Goal: Task Accomplishment & Management: Manage account settings

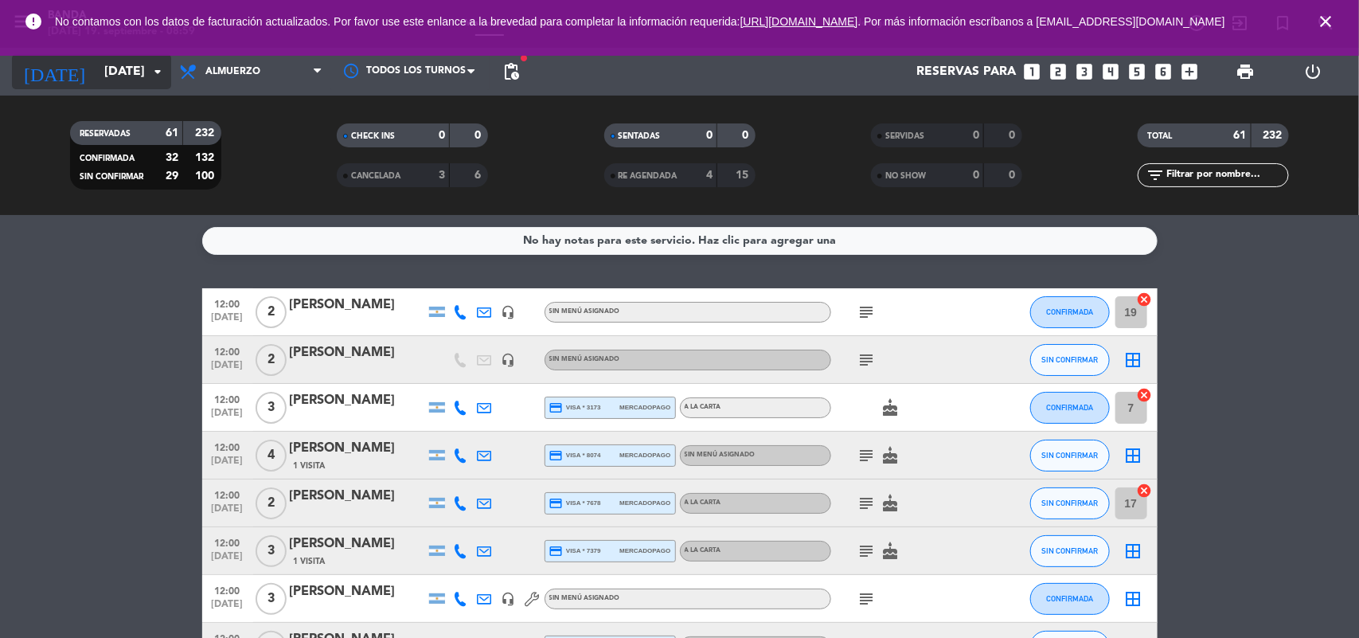
click at [126, 84] on input "[DATE]" at bounding box center [180, 72] width 168 height 31
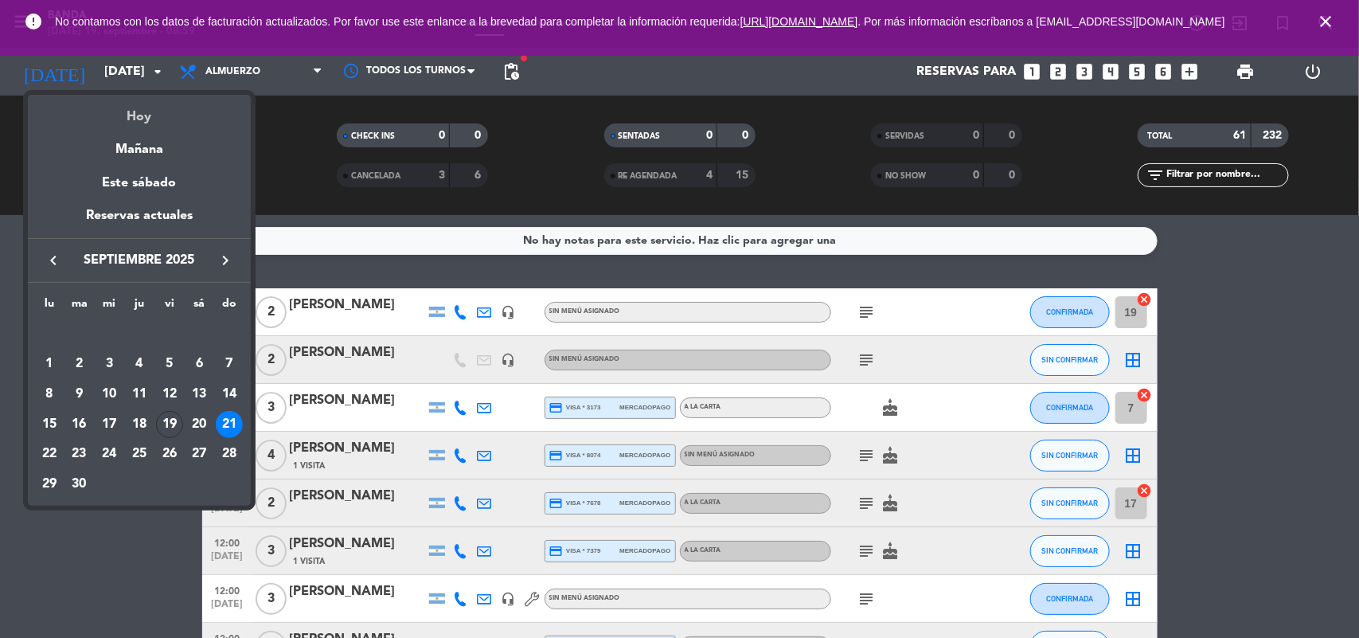
click at [145, 105] on div "Hoy" at bounding box center [139, 111] width 223 height 33
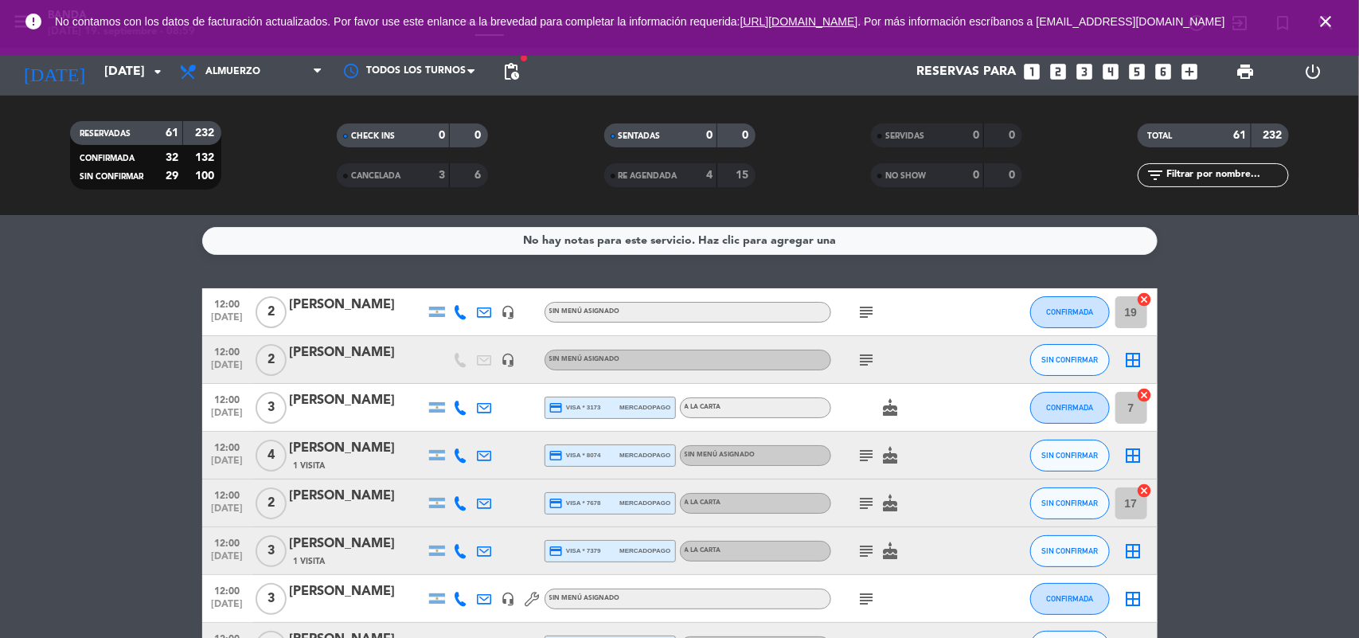
type input "[DATE]"
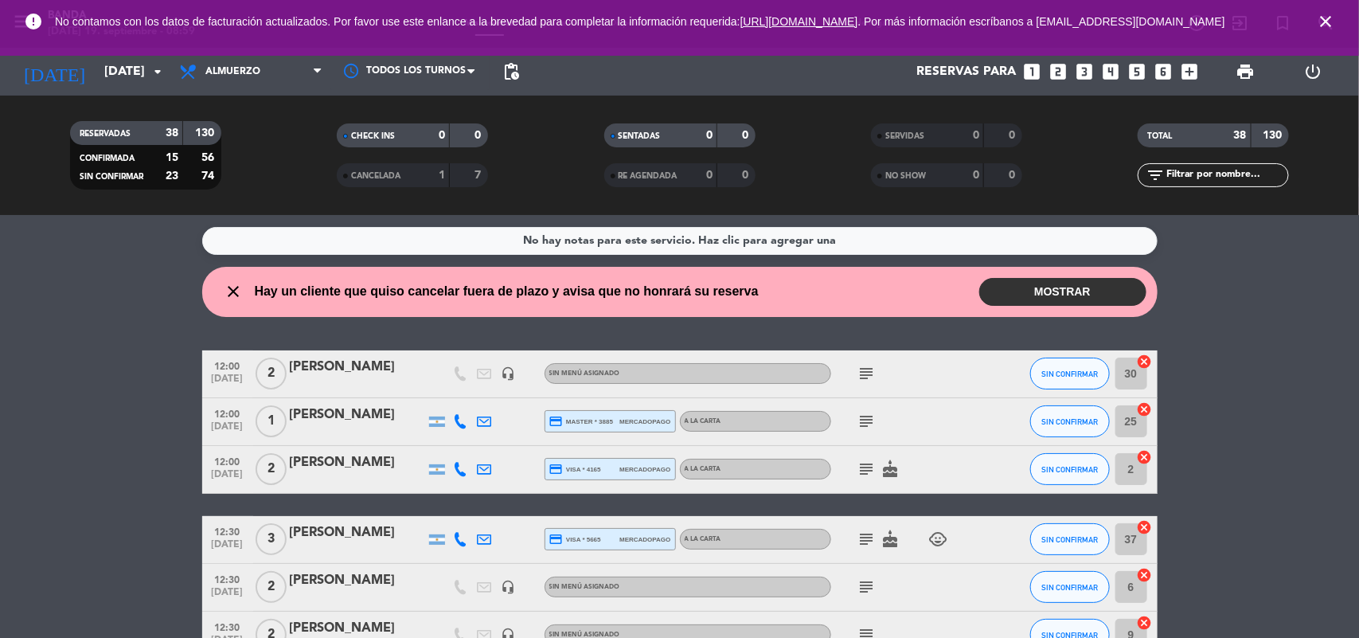
click at [255, 456] on div "2" at bounding box center [271, 469] width 37 height 47
click at [865, 382] on icon "subject" at bounding box center [867, 373] width 19 height 19
click at [870, 428] on icon "subject" at bounding box center [867, 421] width 19 height 19
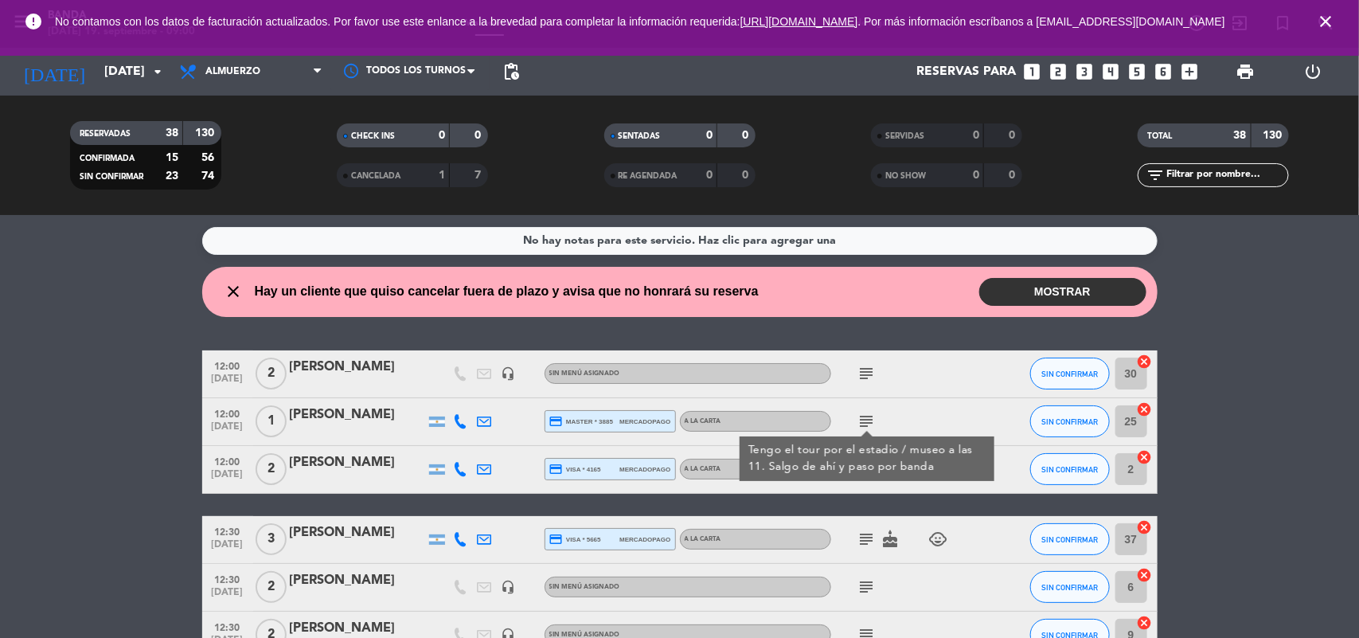
click at [940, 334] on div "No hay notas para este servicio. Haz clic para agregar una close Hay un cliente…" at bounding box center [679, 426] width 1359 height 423
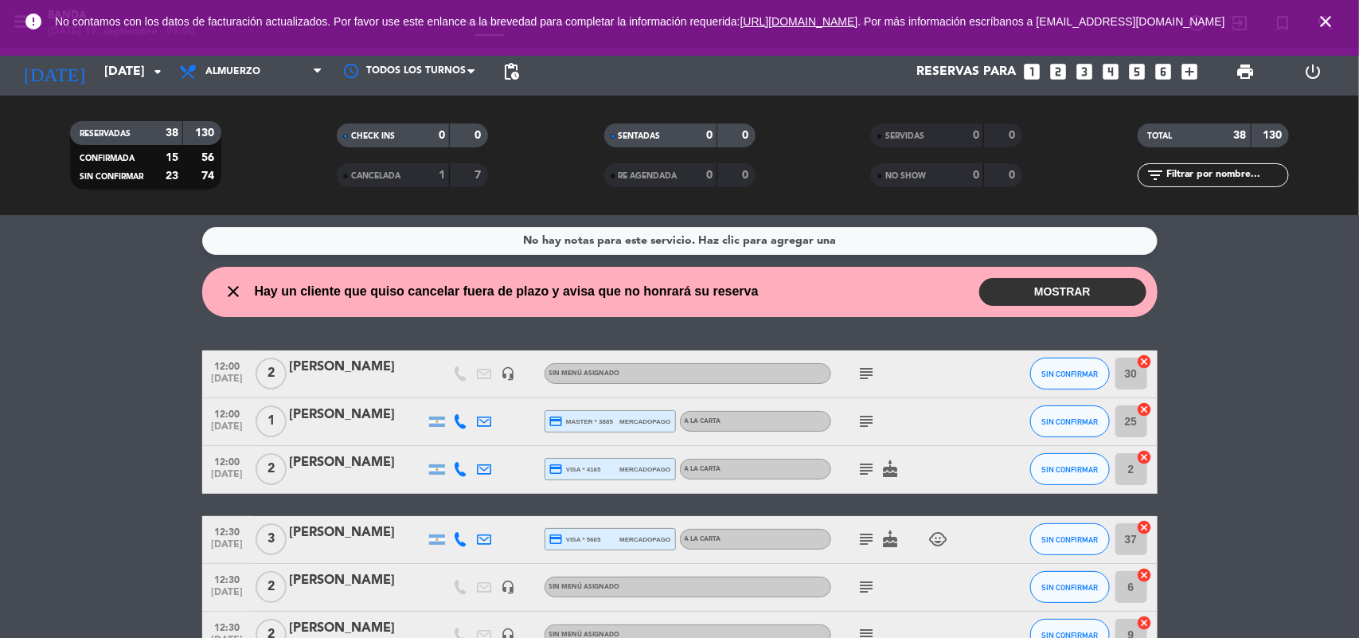
click at [874, 467] on icon "subject" at bounding box center [867, 468] width 19 height 19
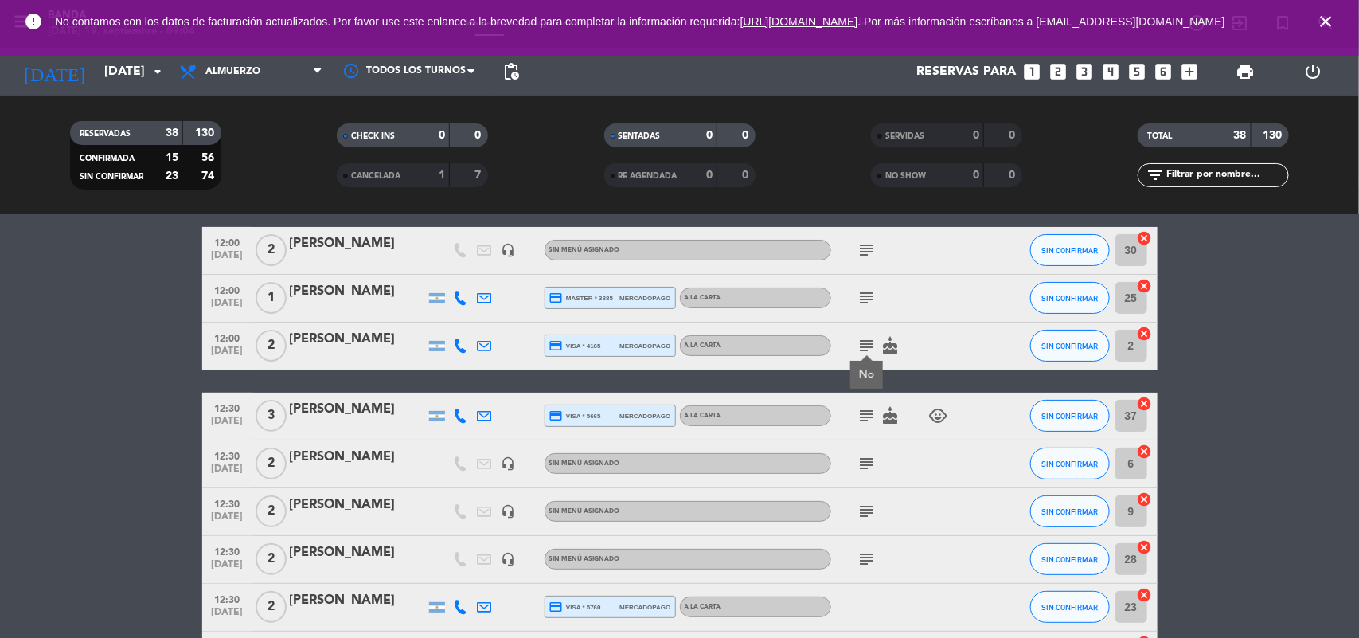
scroll to position [125, 0]
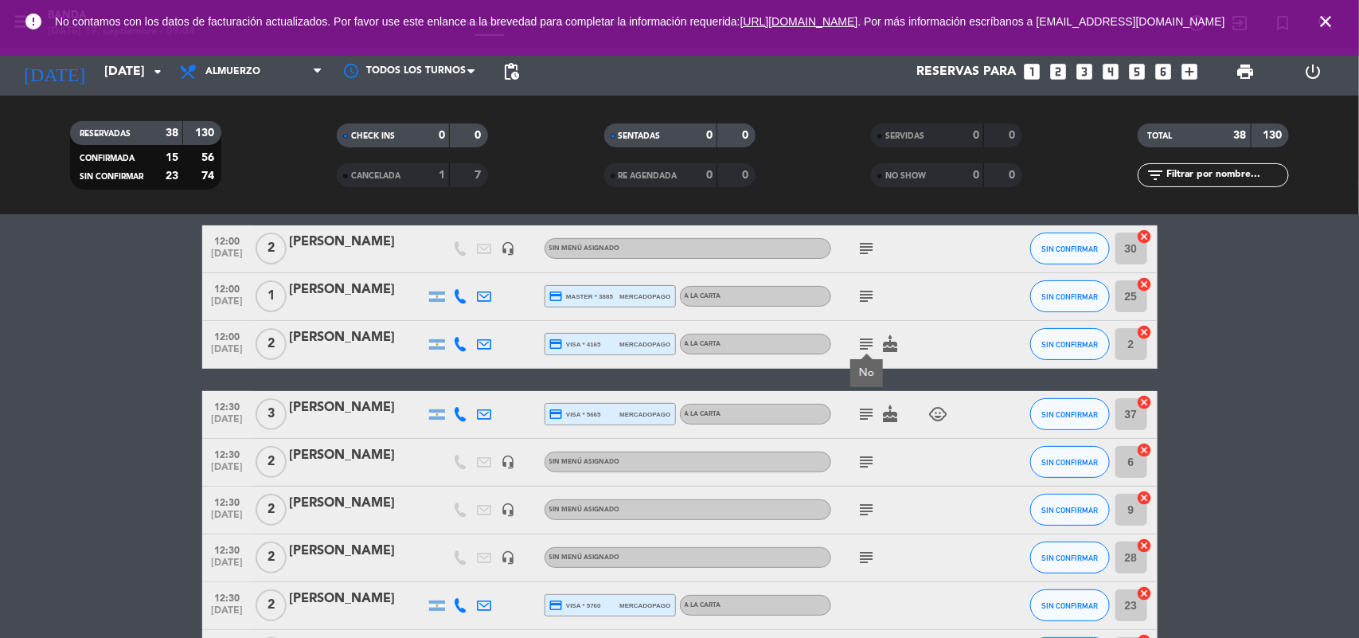
click at [870, 407] on icon "subject" at bounding box center [867, 414] width 19 height 19
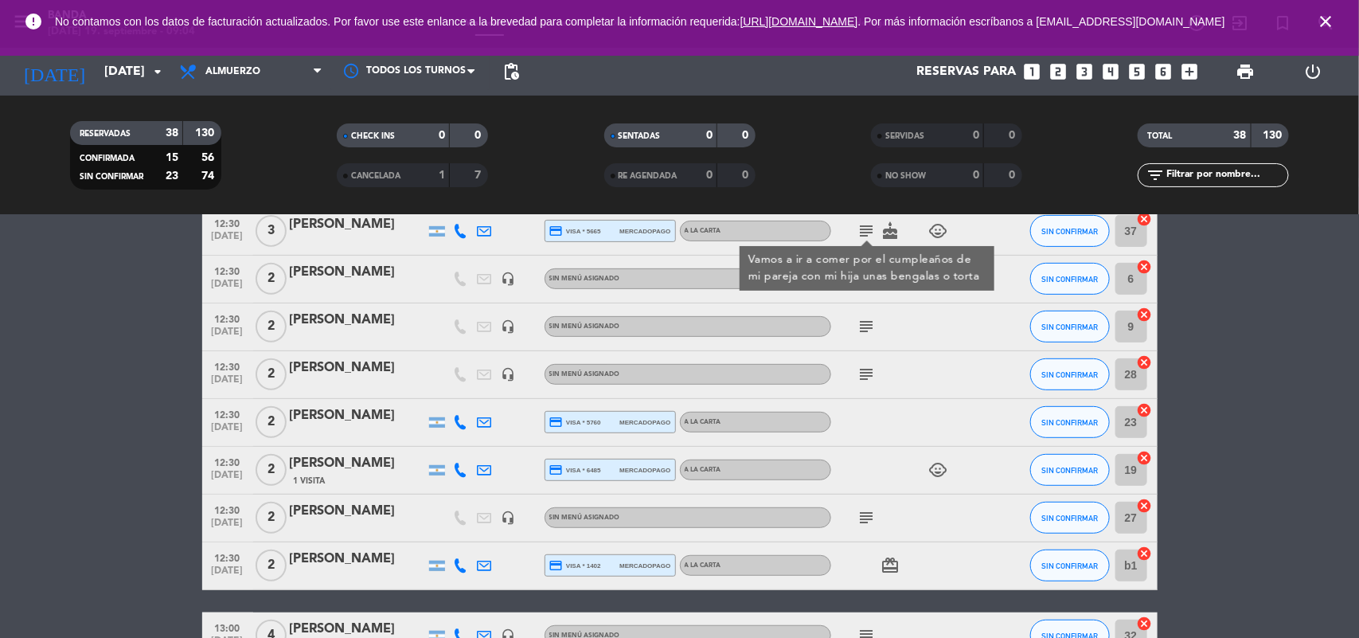
scroll to position [309, 0]
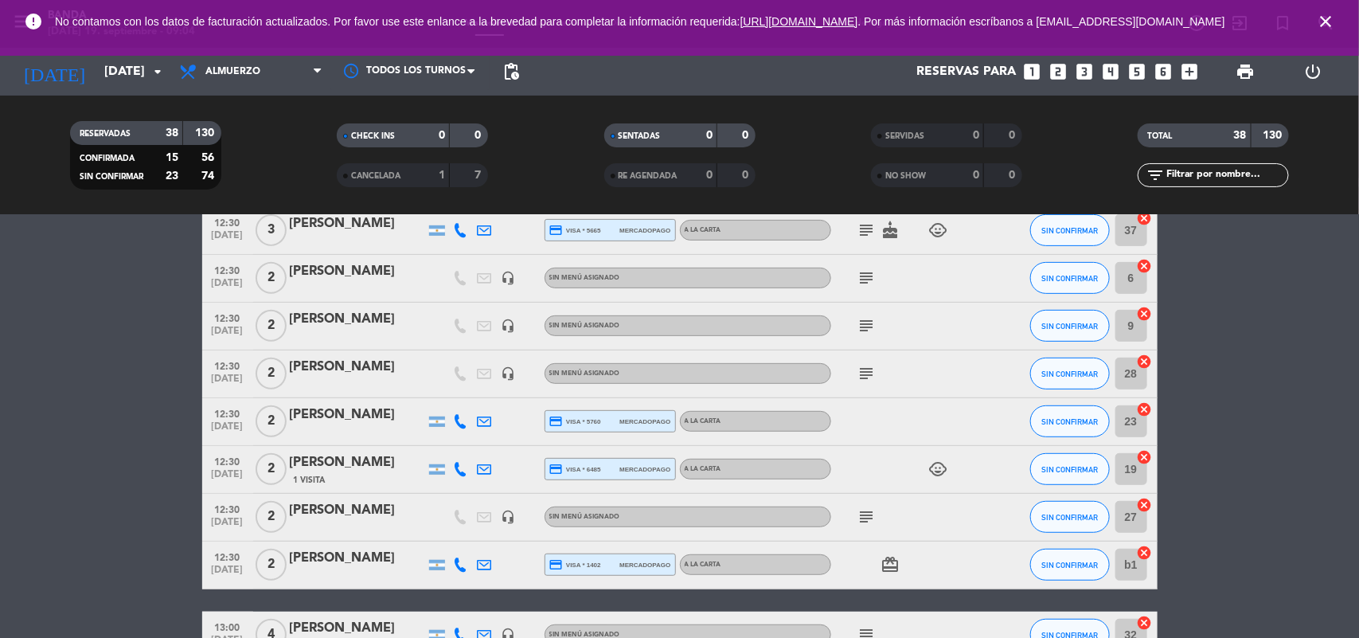
click at [862, 277] on icon "subject" at bounding box center [867, 277] width 19 height 19
click at [865, 323] on icon "subject" at bounding box center [867, 325] width 19 height 19
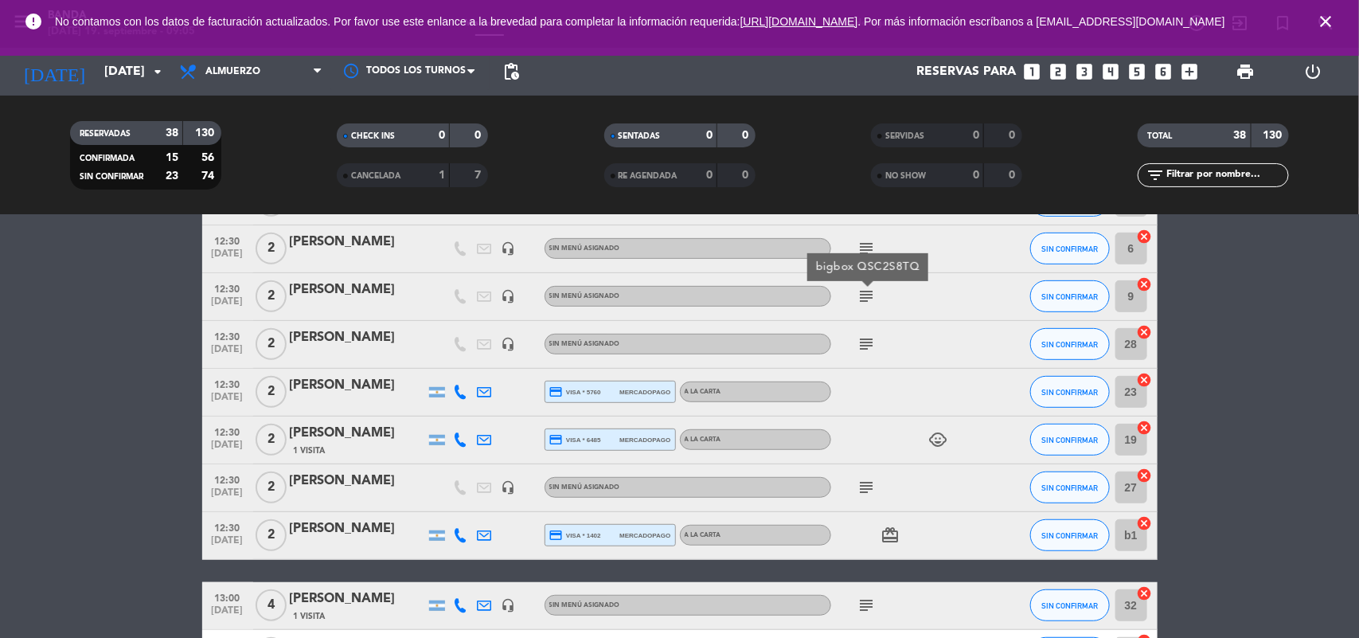
scroll to position [339, 0]
click at [866, 352] on icon "subject" at bounding box center [867, 343] width 19 height 19
click at [864, 483] on icon "subject" at bounding box center [867, 486] width 19 height 19
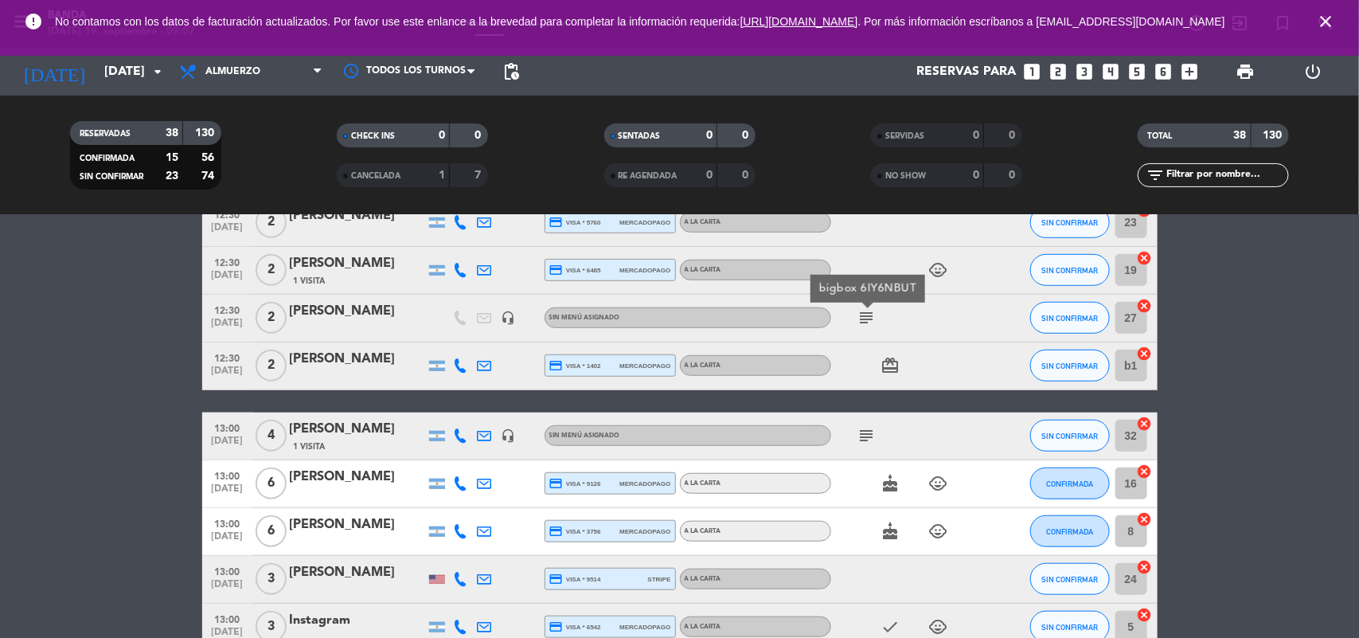
scroll to position [514, 0]
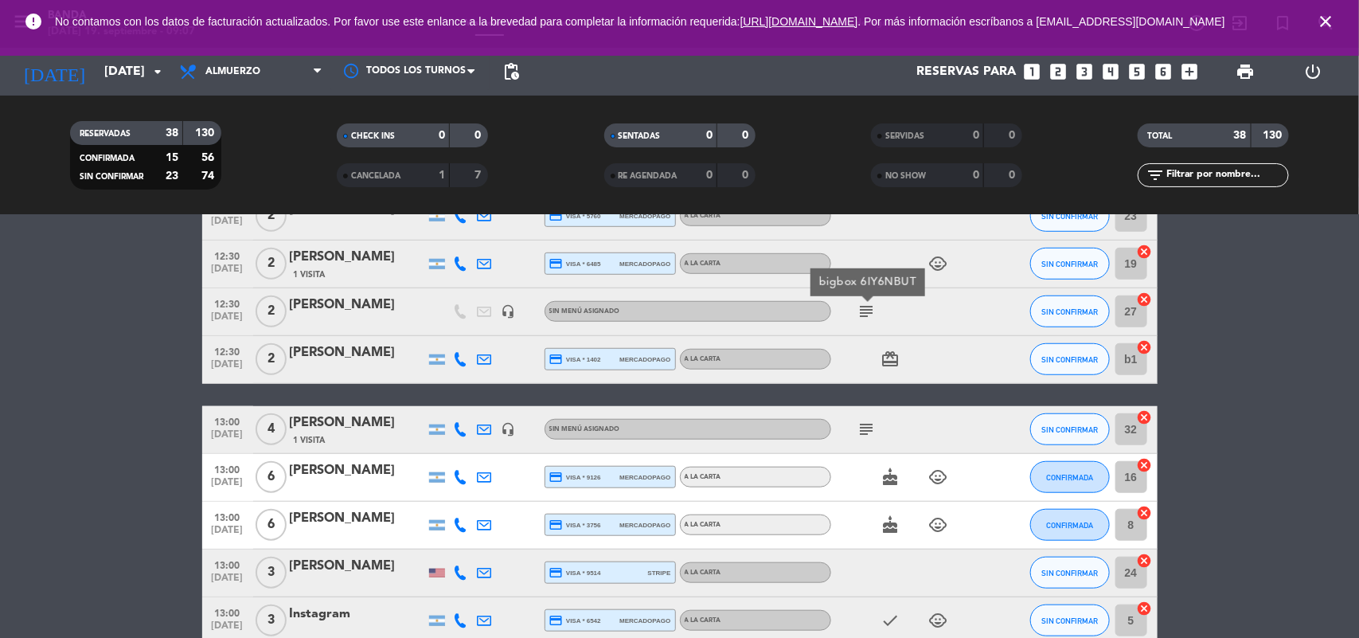
click at [868, 426] on icon "subject" at bounding box center [867, 429] width 19 height 19
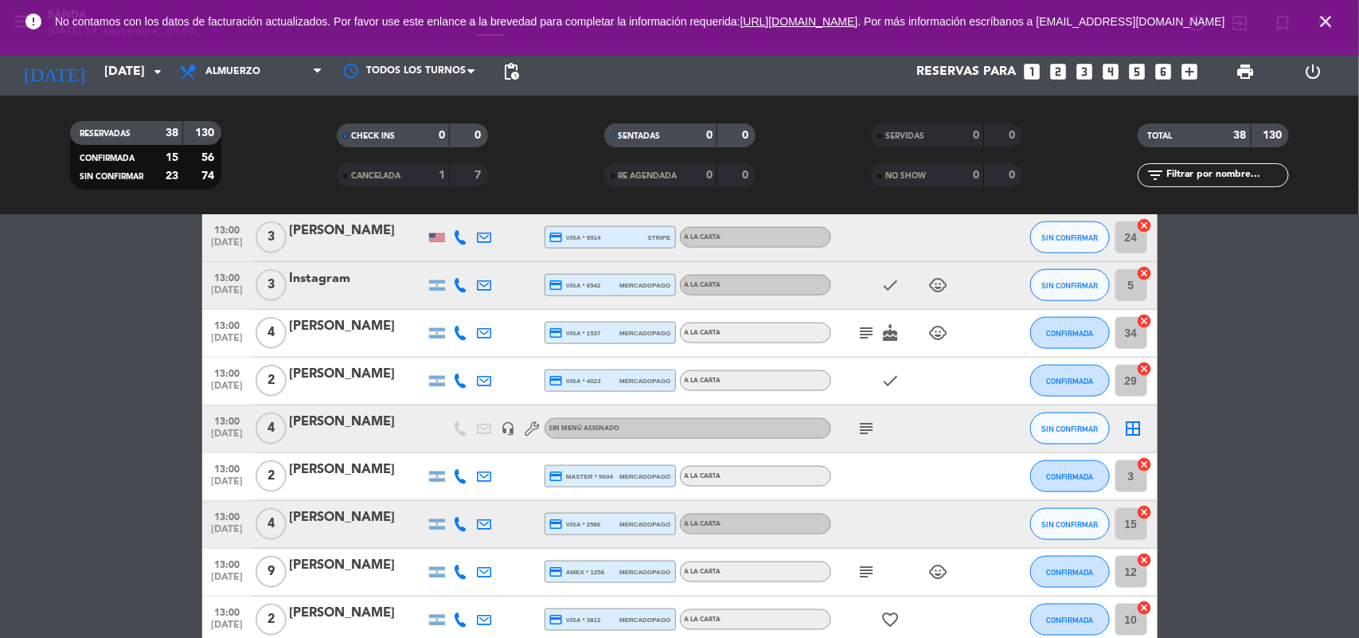
scroll to position [850, 0]
click at [459, 283] on icon at bounding box center [461, 284] width 14 height 14
click at [455, 257] on span "Copiar" at bounding box center [448, 257] width 33 height 17
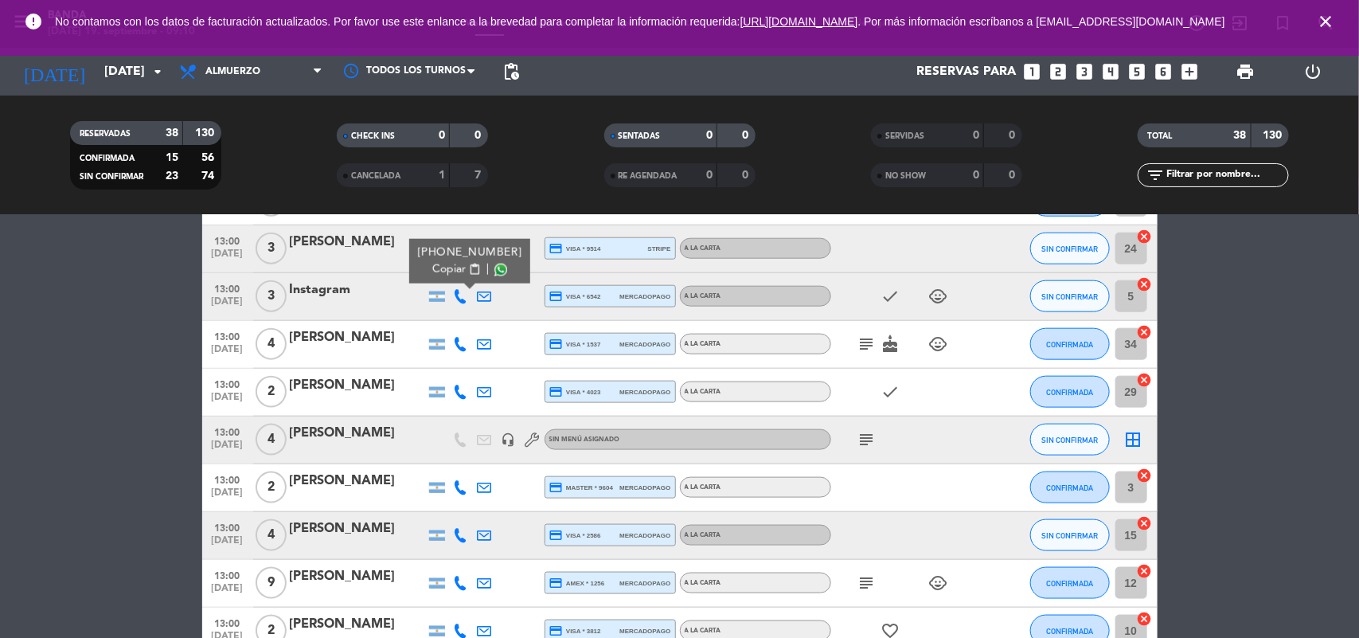
scroll to position [837, 0]
click at [0, 426] on bookings-row "12:00 [DATE] 2 [PERSON_NAME] headset_mic Sin menú asignado subject SIN CONFIRMA…" at bounding box center [679, 510] width 1359 height 1994
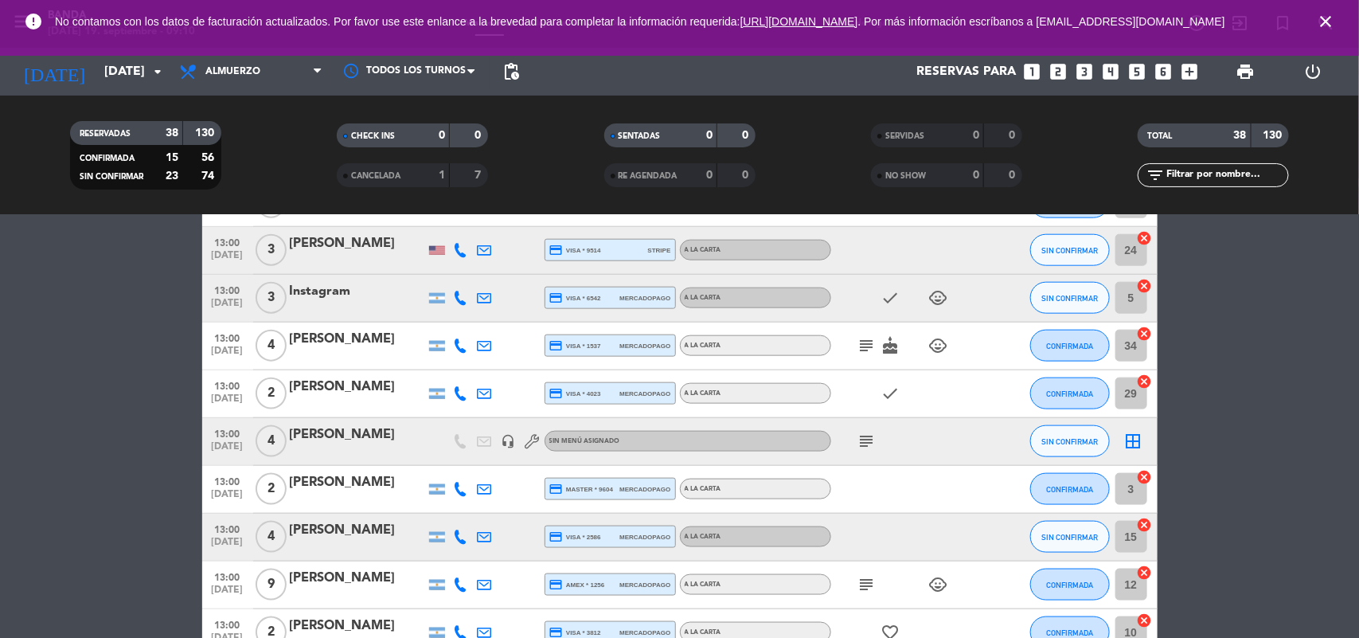
click at [858, 347] on icon "subject" at bounding box center [867, 345] width 19 height 19
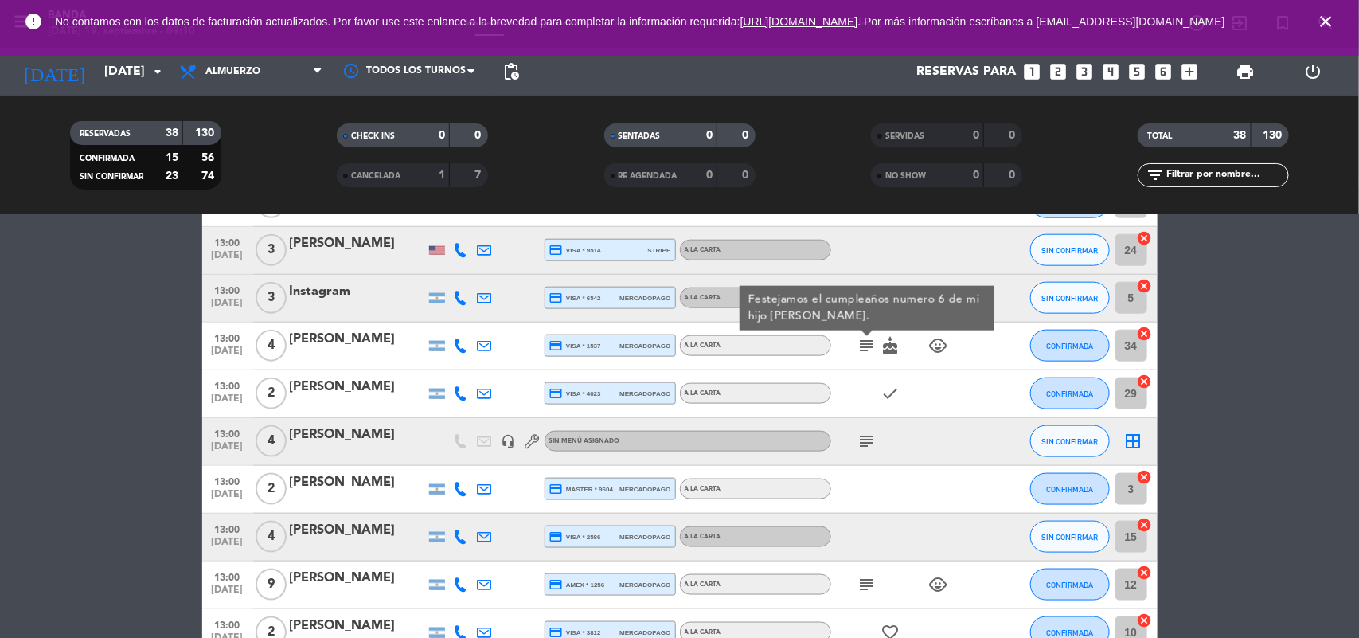
click at [860, 446] on icon "subject" at bounding box center [867, 441] width 19 height 19
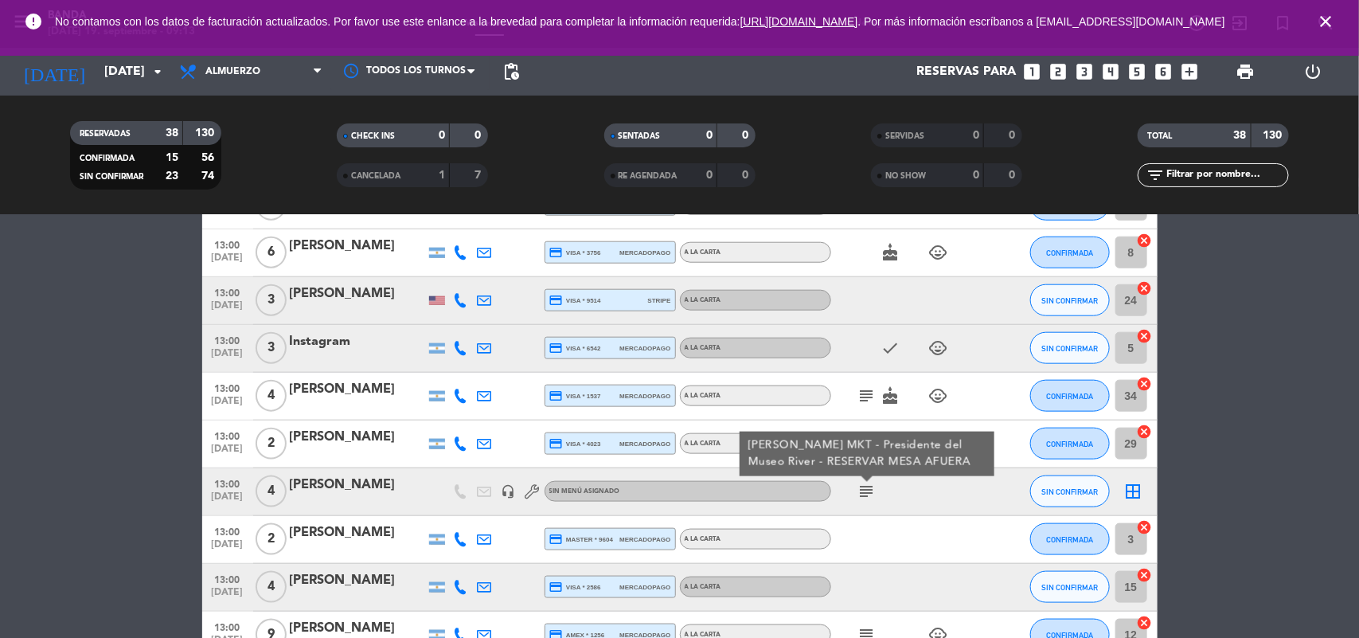
scroll to position [785, 0]
click at [344, 353] on div "Instagram" at bounding box center [357, 343] width 135 height 21
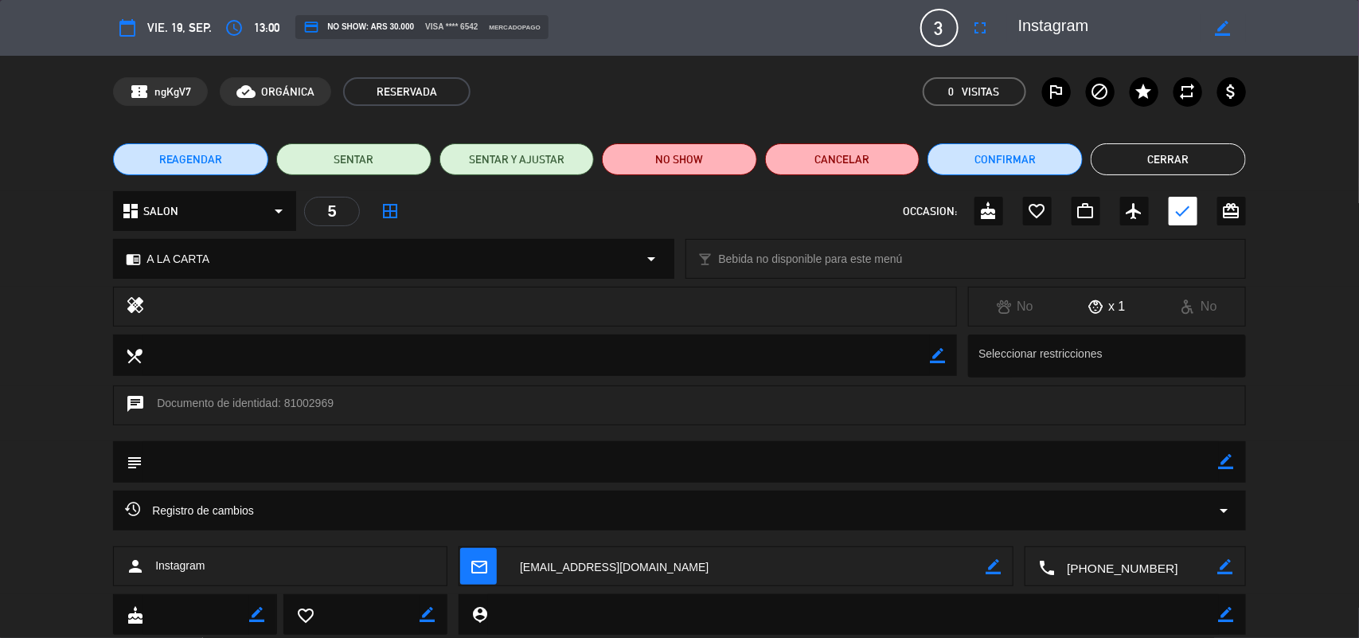
click at [1228, 22] on icon "border_color" at bounding box center [1223, 28] width 15 height 15
type textarea "I"
paste textarea "[PERSON_NAME] [PERSON_NAME]"
type textarea "[PERSON_NAME] [PERSON_NAME]"
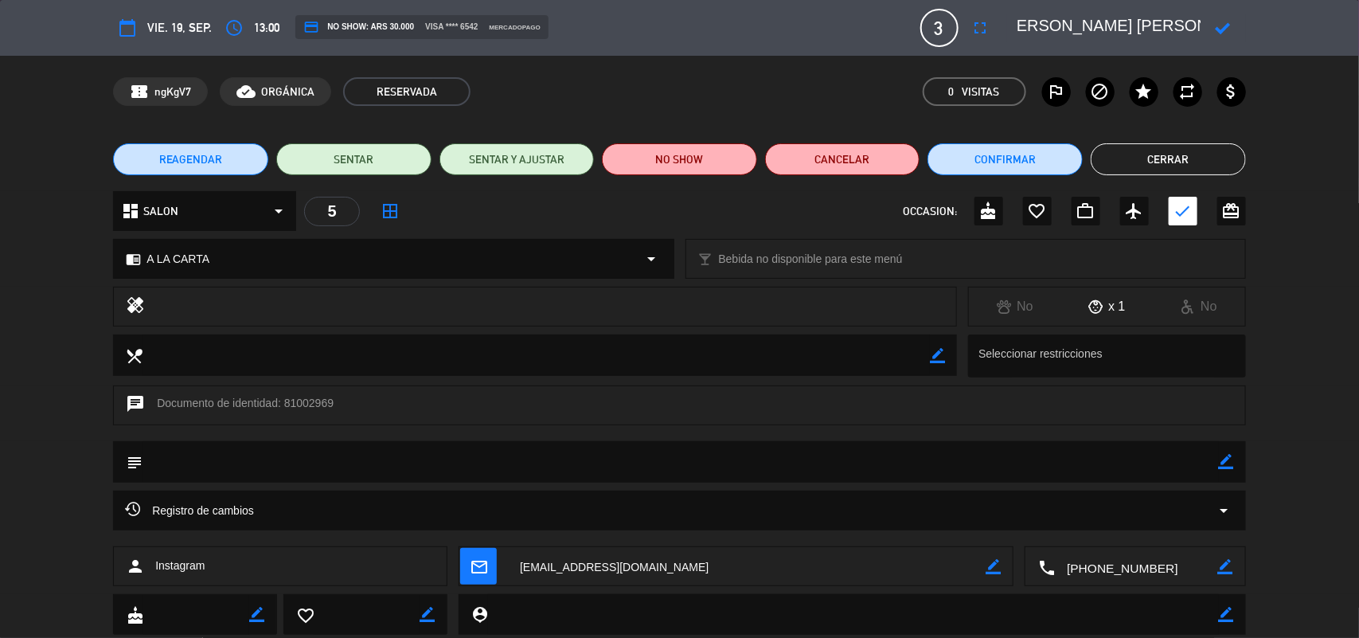
click at [1224, 25] on icon at bounding box center [1223, 28] width 15 height 15
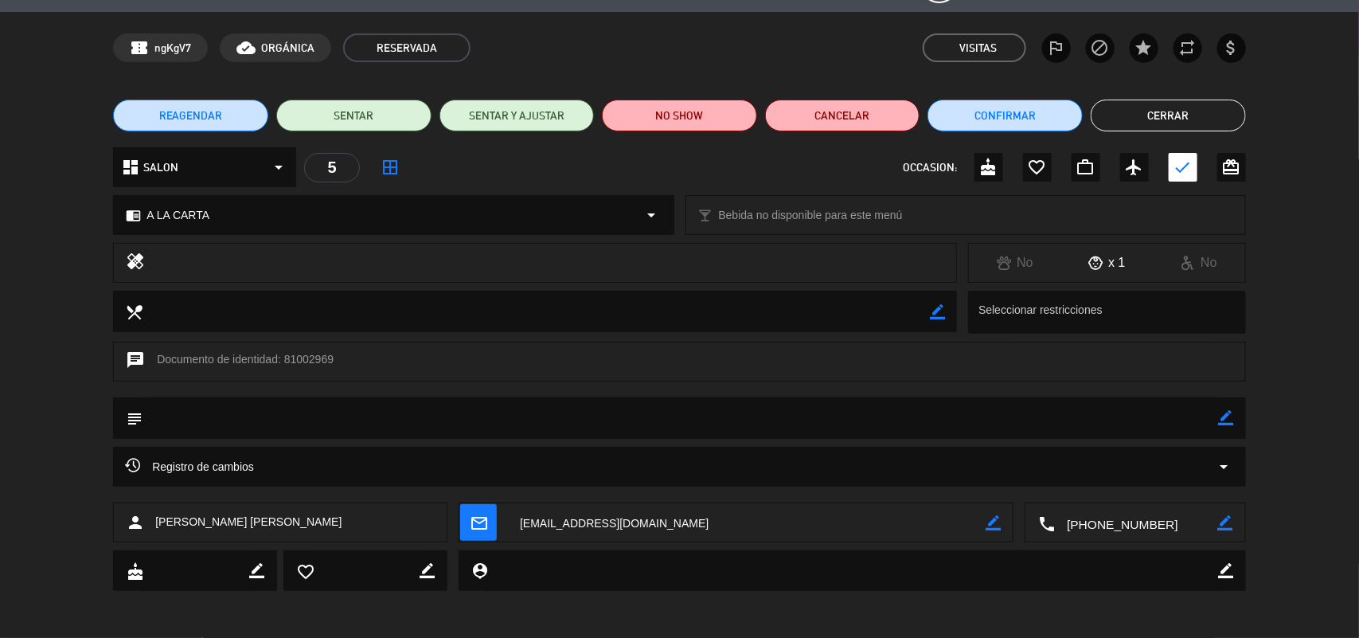
click at [1187, 122] on button "Cerrar" at bounding box center [1168, 116] width 155 height 32
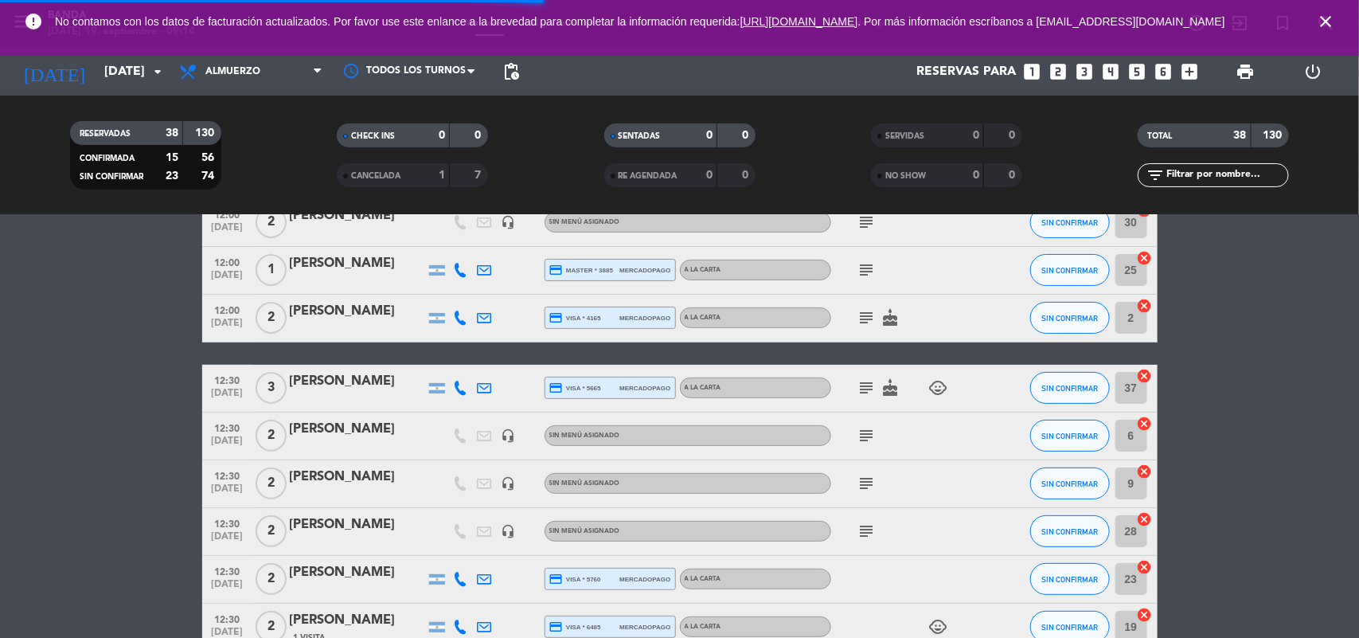
scroll to position [0, 0]
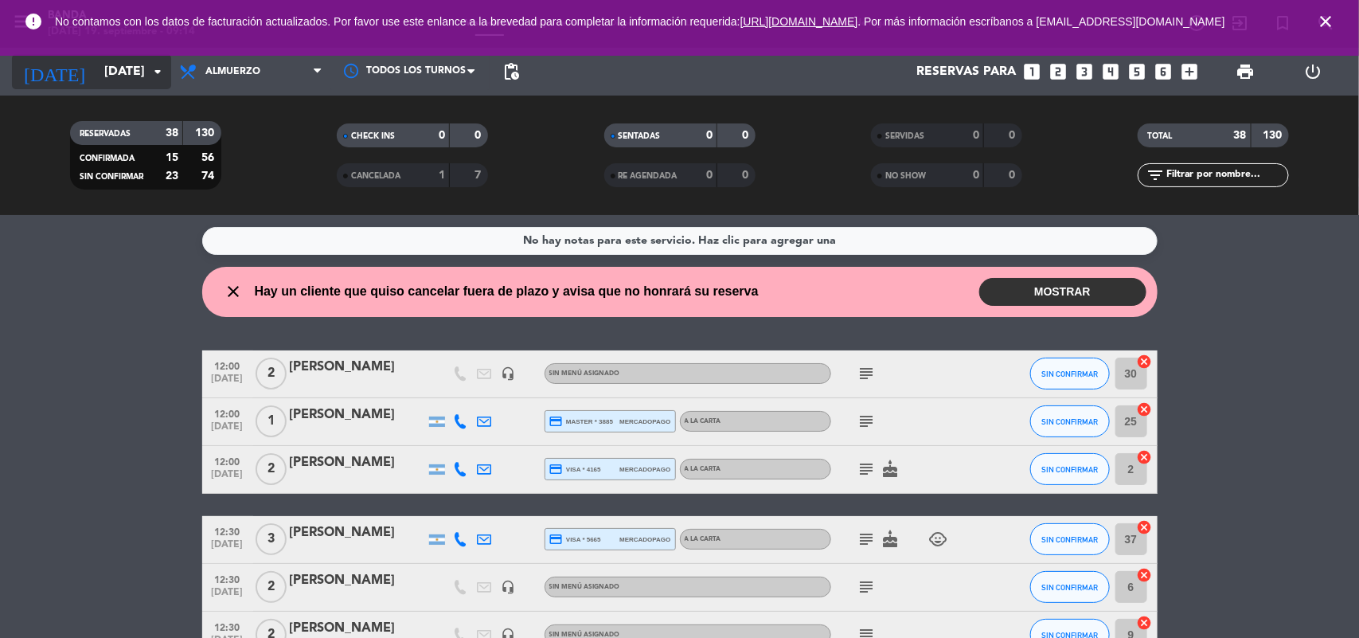
click at [161, 72] on icon "arrow_drop_down" at bounding box center [157, 71] width 19 height 19
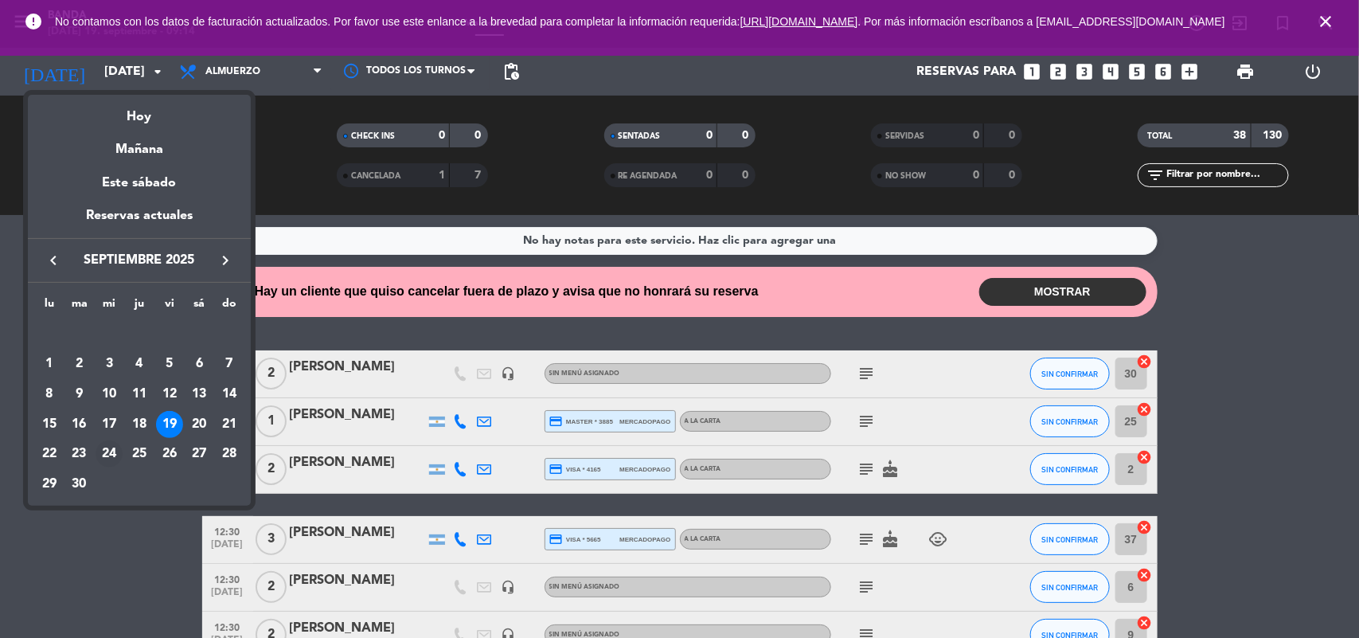
click at [112, 452] on div "24" at bounding box center [109, 453] width 27 height 27
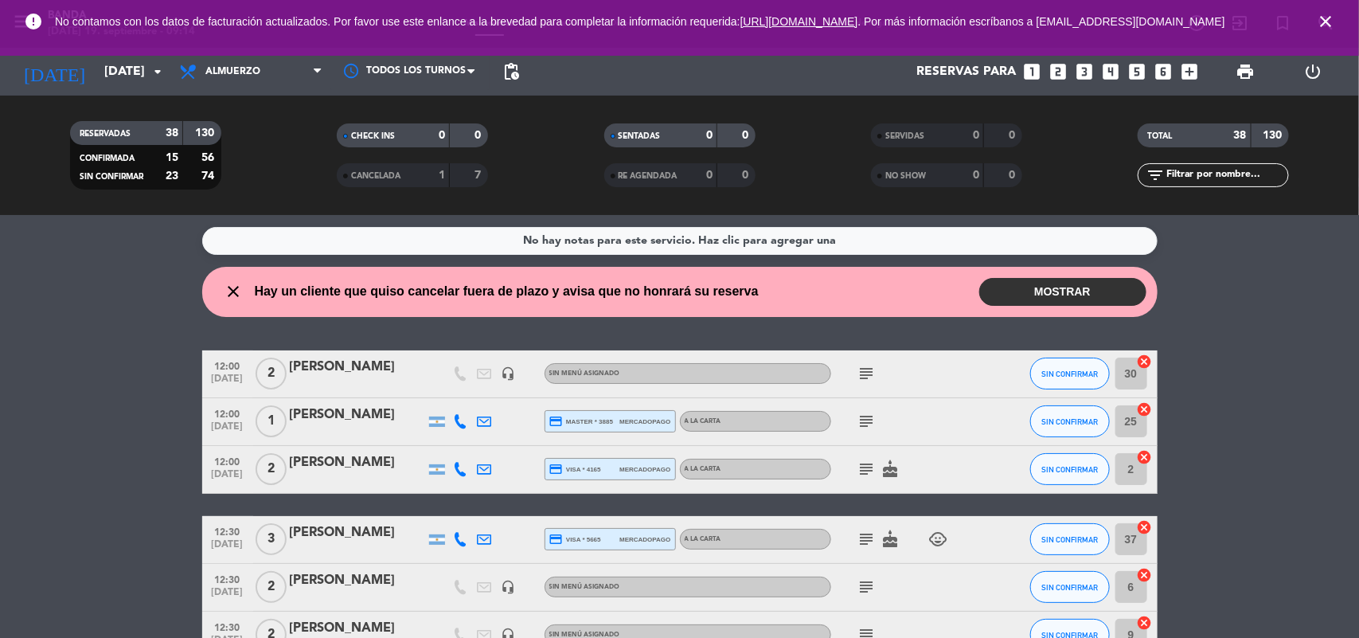
type input "[DATE]"
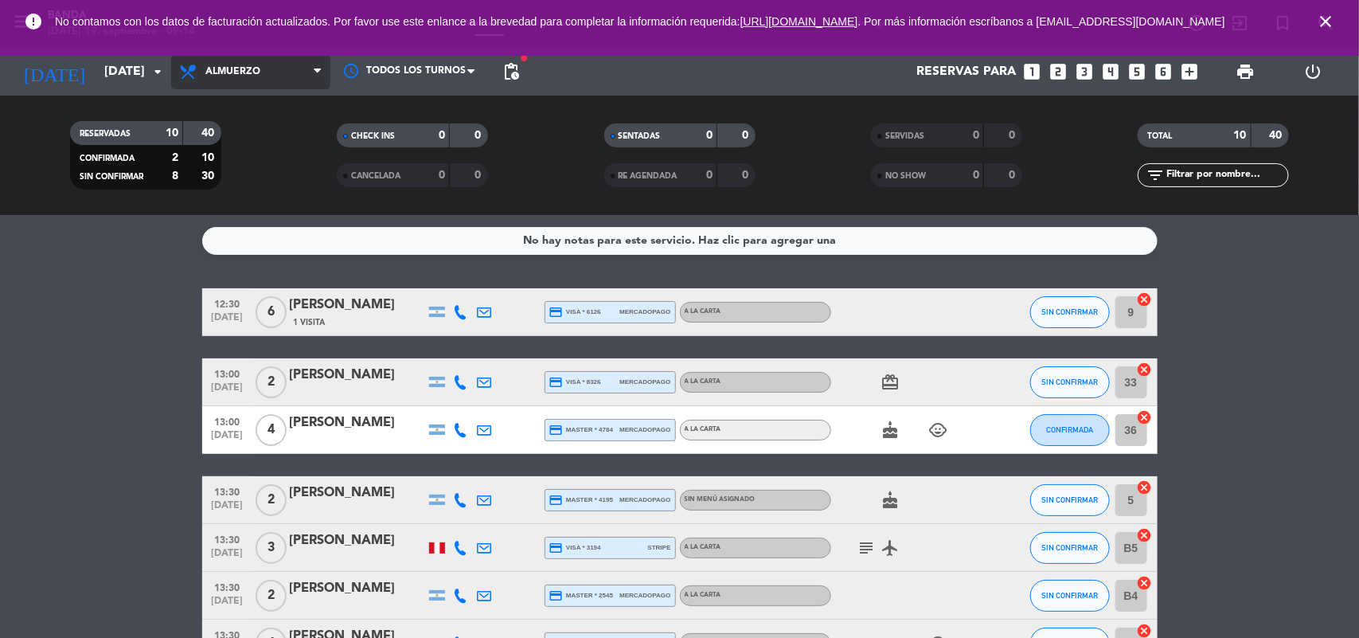
click at [283, 68] on span "Almuerzo" at bounding box center [250, 71] width 159 height 35
click at [245, 161] on div "menu Banda [DATE] 19. septiembre - 09:15 Mis reservas Mapa de mesas Disponibili…" at bounding box center [679, 107] width 1359 height 215
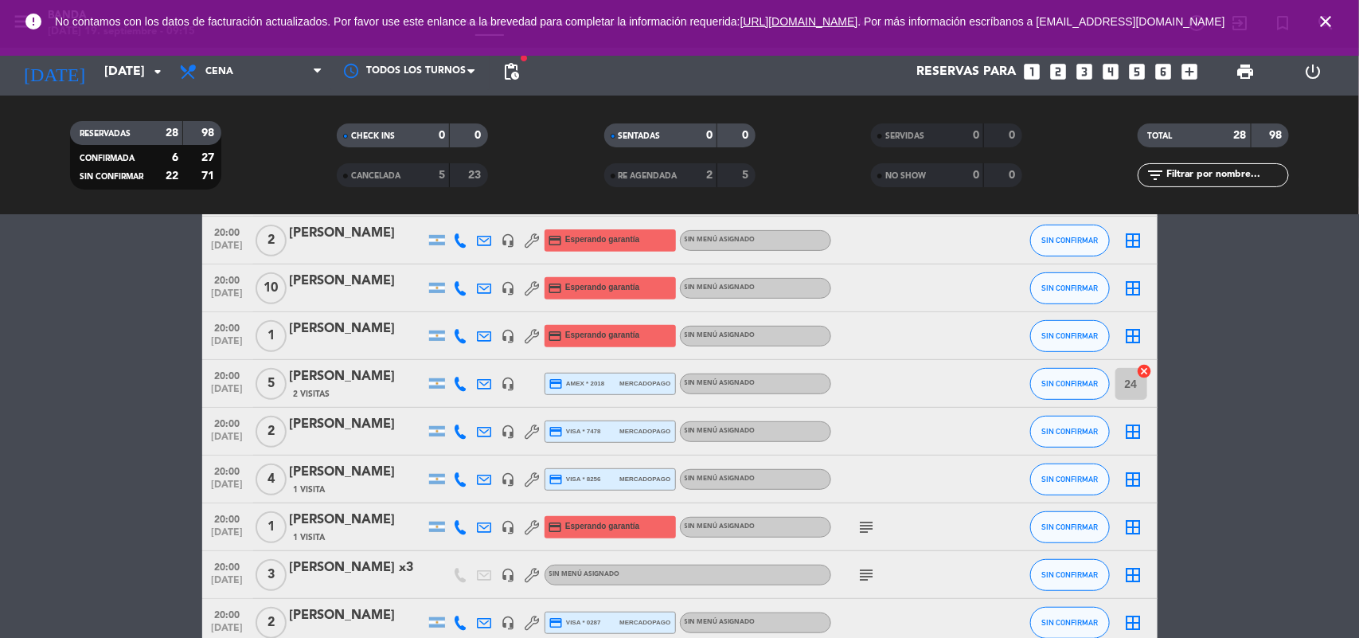
scroll to position [307, 0]
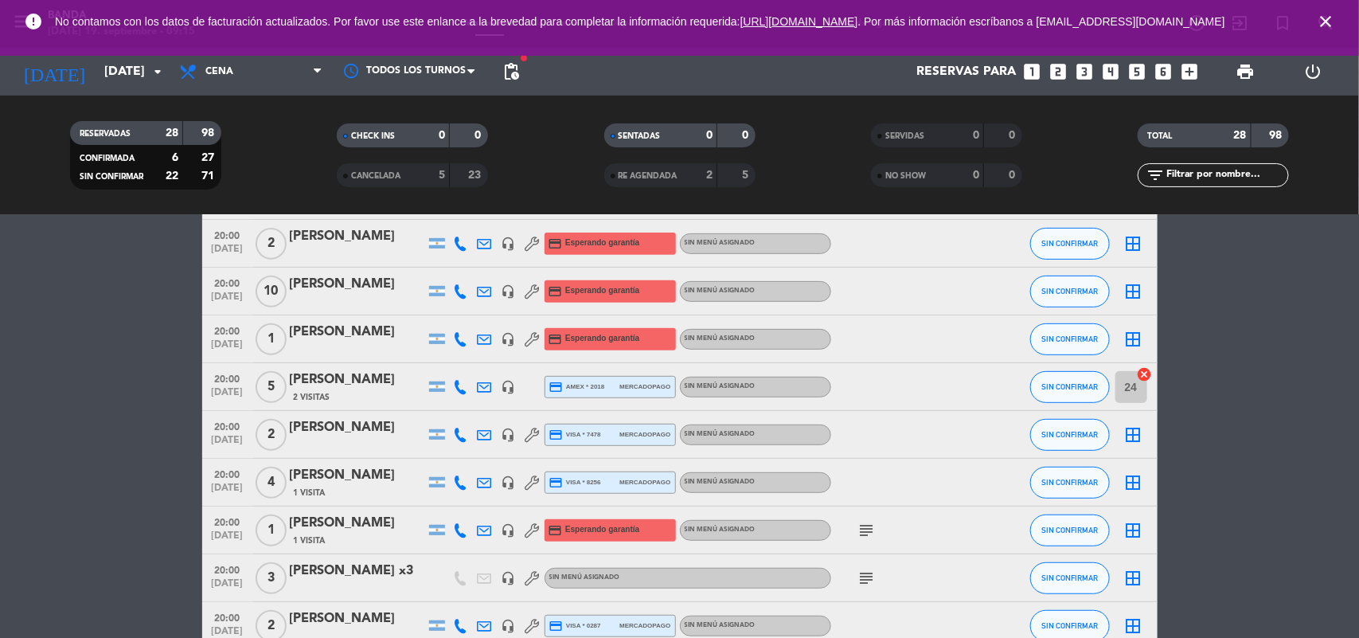
click at [364, 531] on div "[PERSON_NAME]" at bounding box center [357, 523] width 135 height 21
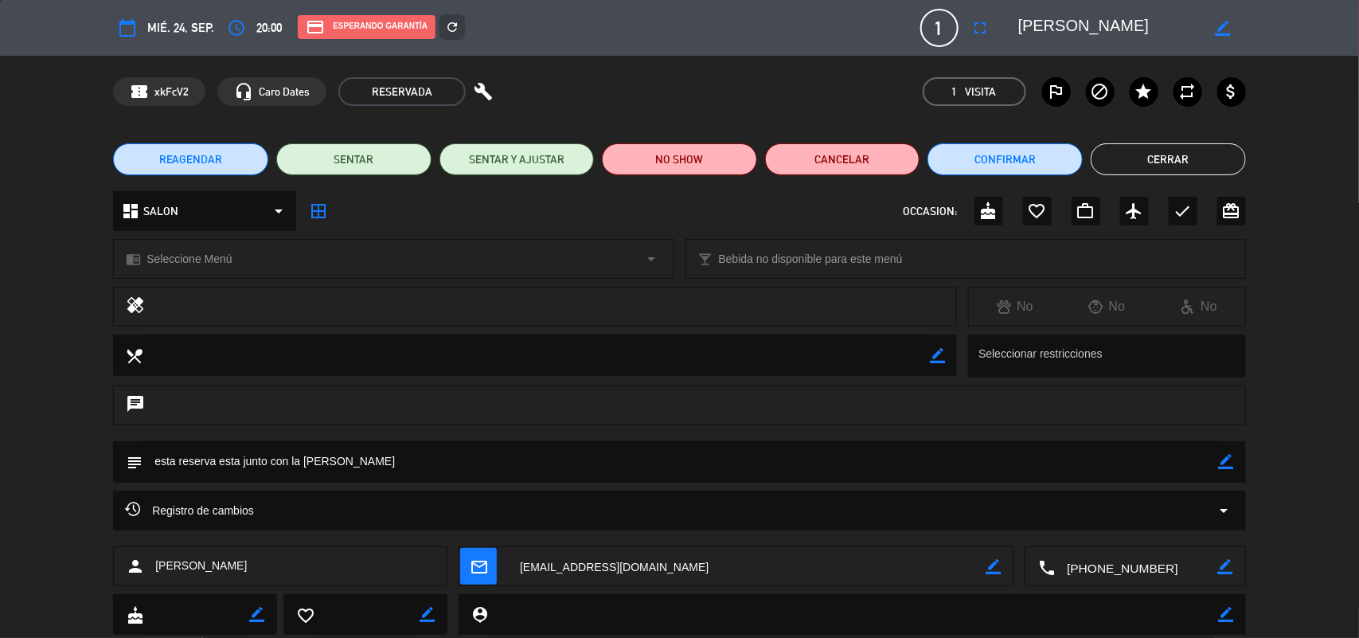
click at [1219, 462] on icon "border_color" at bounding box center [1226, 461] width 15 height 15
click at [351, 456] on textarea at bounding box center [681, 461] width 1077 height 41
type textarea "esta reserva esta junto con la [PERSON_NAME]"
click at [1226, 462] on icon at bounding box center [1226, 461] width 15 height 15
click at [1194, 149] on button "Cerrar" at bounding box center [1168, 159] width 155 height 32
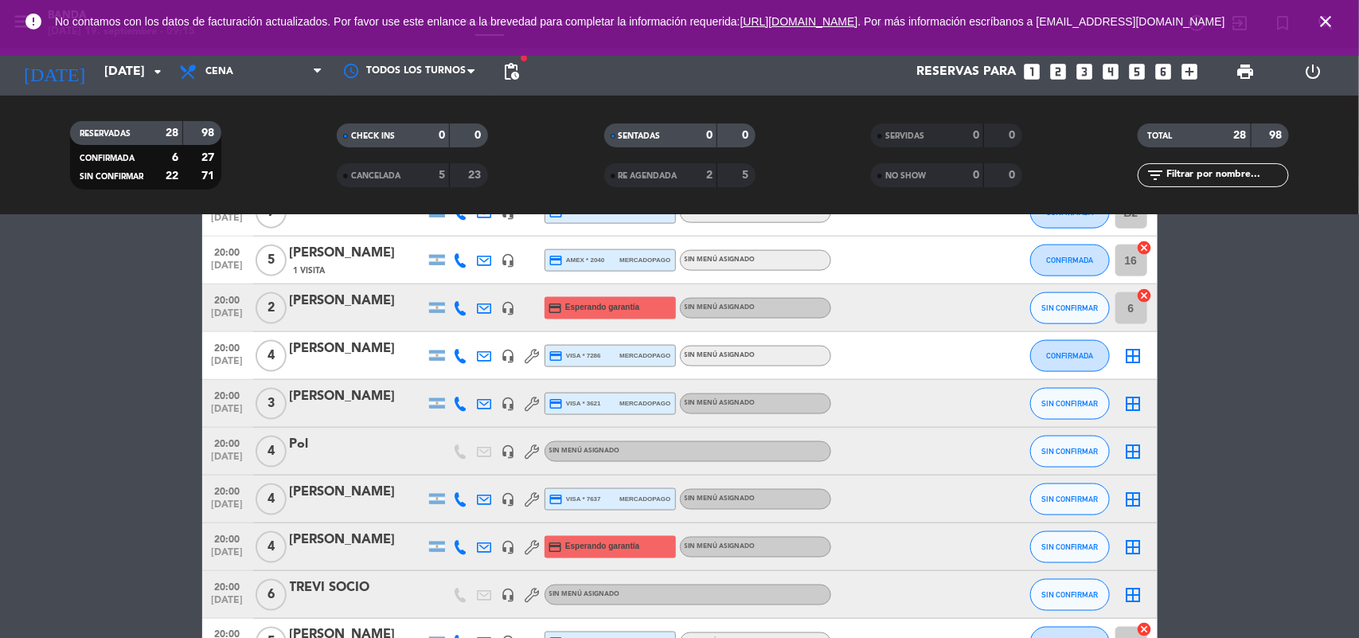
scroll to position [1068, 0]
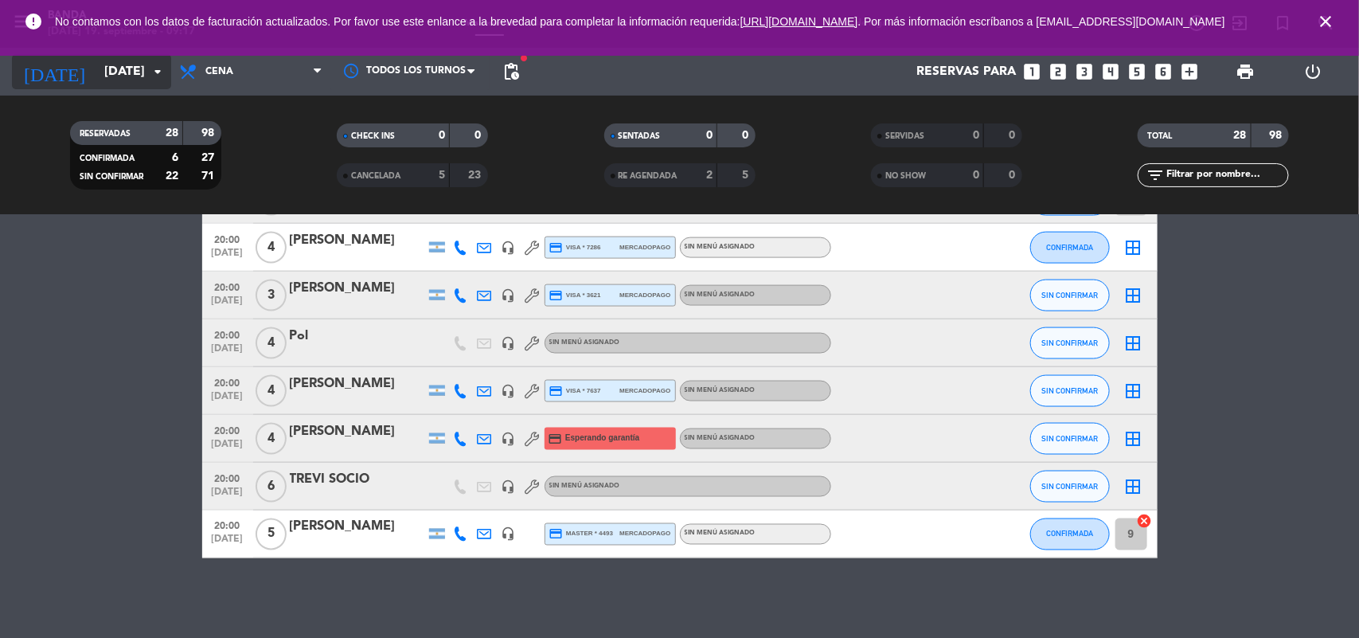
click at [128, 60] on input "[DATE]" at bounding box center [180, 72] width 168 height 31
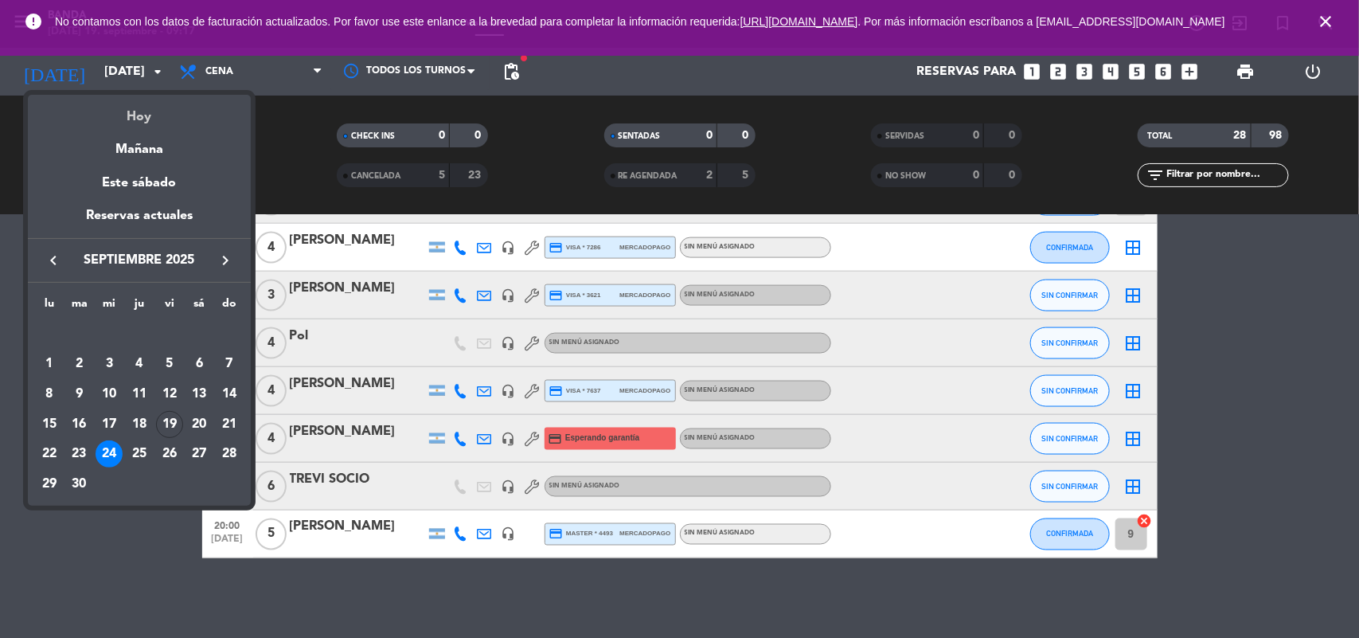
click at [133, 114] on div "Hoy" at bounding box center [139, 111] width 223 height 33
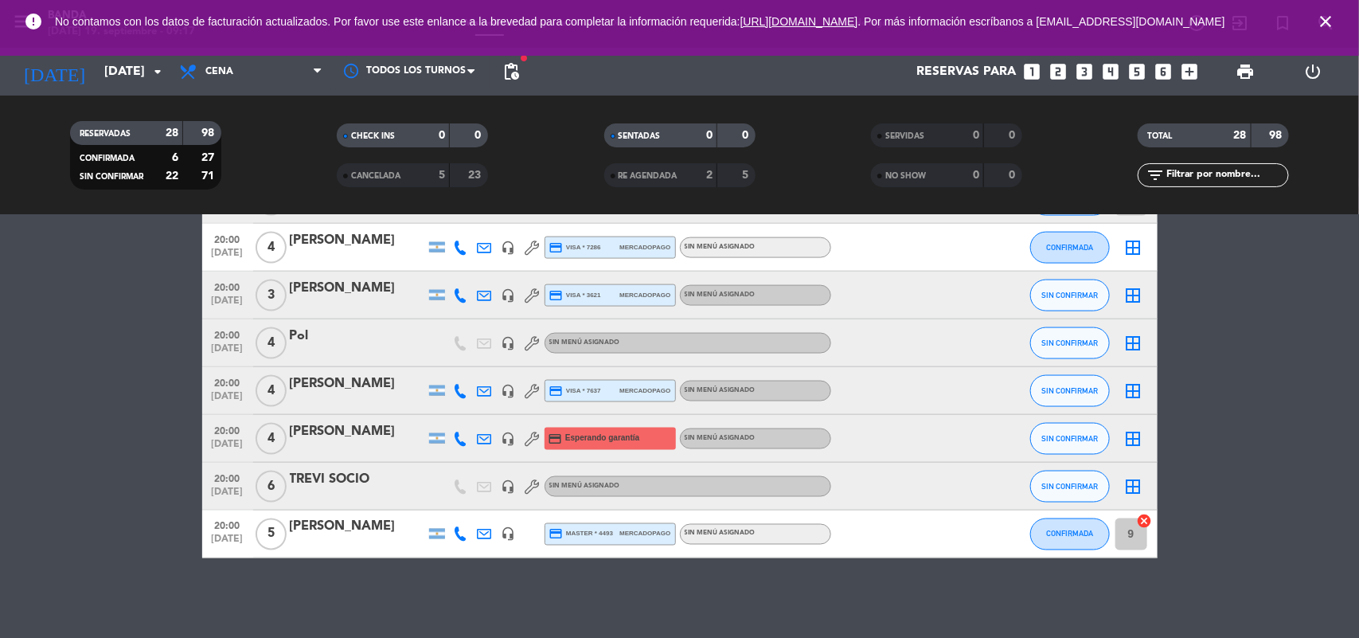
type input "[DATE]"
click at [209, 62] on span "Cena" at bounding box center [250, 71] width 159 height 35
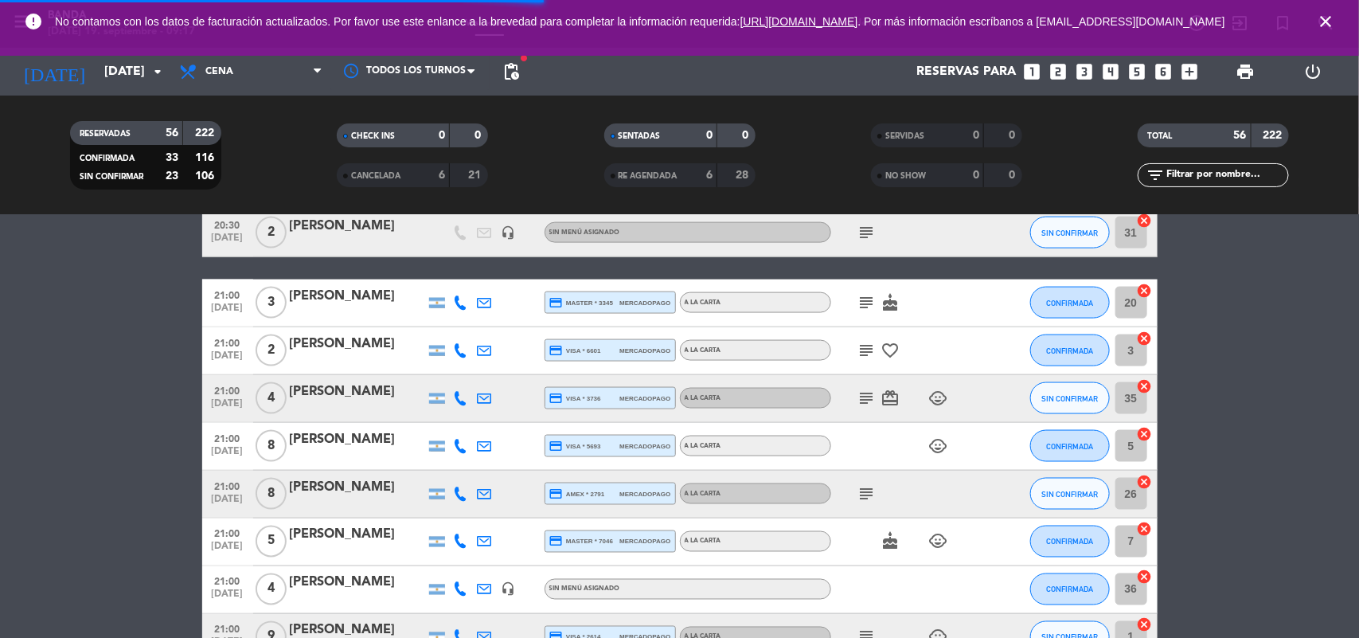
scroll to position [1129, 0]
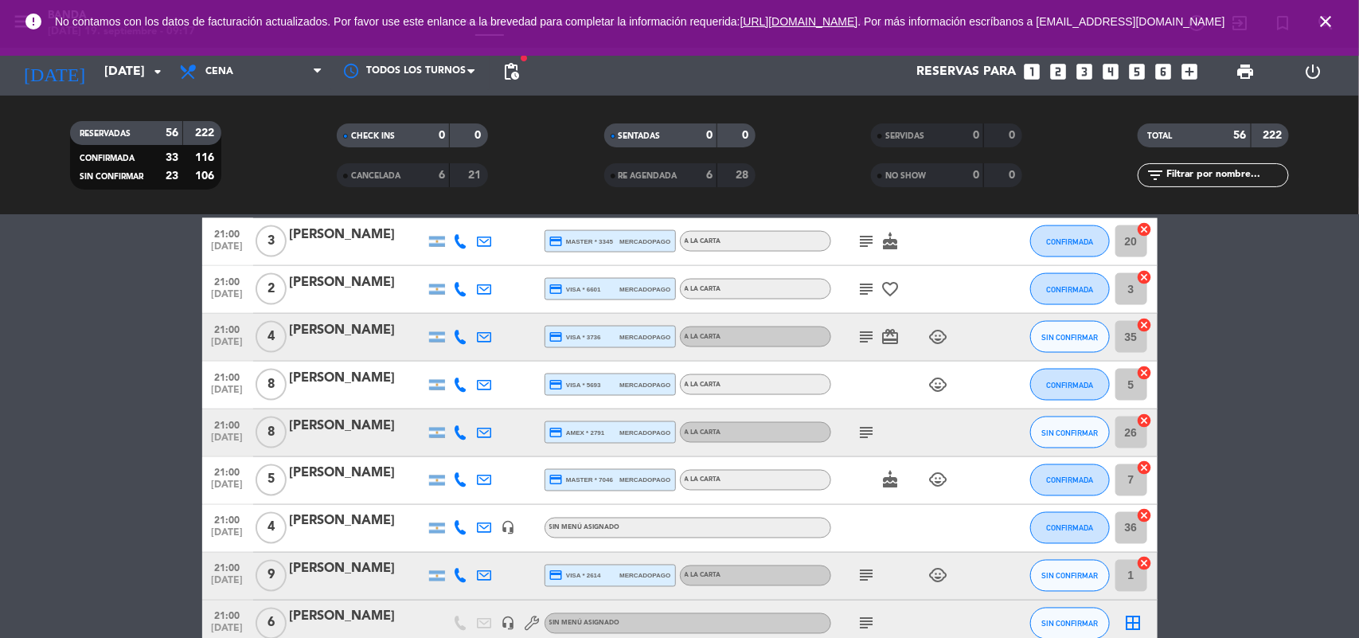
click at [240, 38] on span "No contamos con los datos de facturación actualizados. Por favor use este enlan…" at bounding box center [679, 22] width 1249 height 34
click at [240, 66] on span "Cena" at bounding box center [250, 71] width 159 height 35
click at [260, 142] on div "menu Banda [DATE] 19. septiembre - 09:17 Mis reservas Mapa de mesas Disponibili…" at bounding box center [679, 107] width 1359 height 215
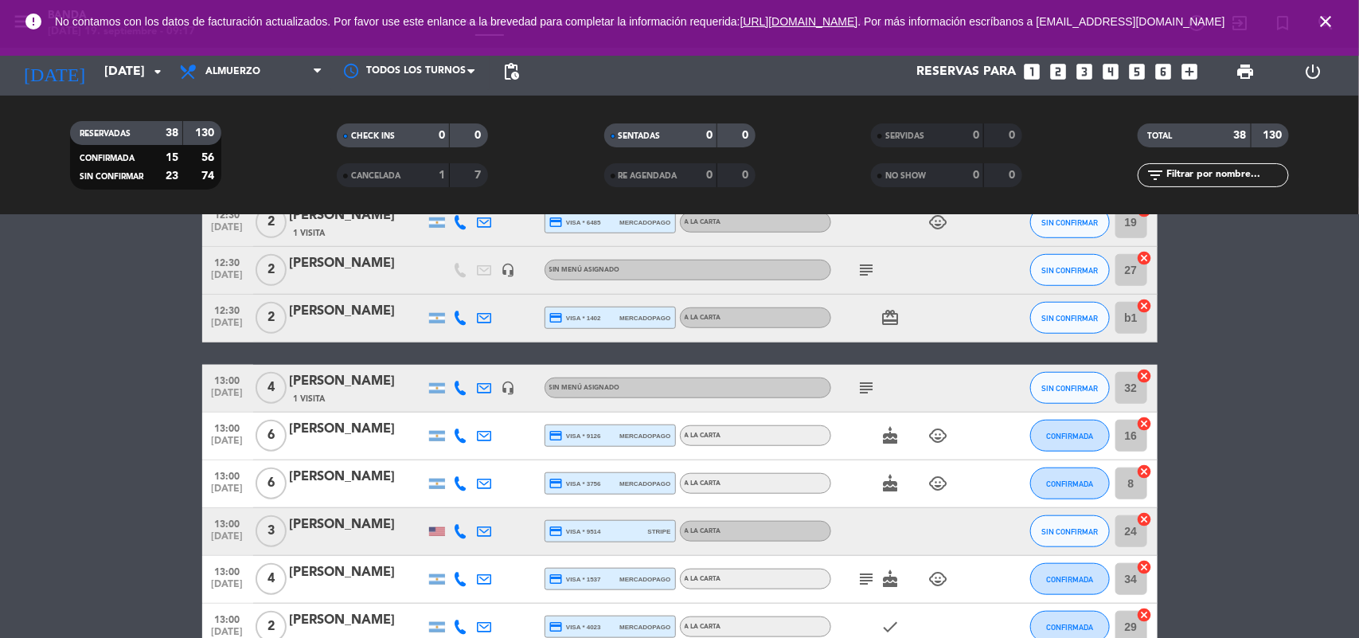
scroll to position [0, 0]
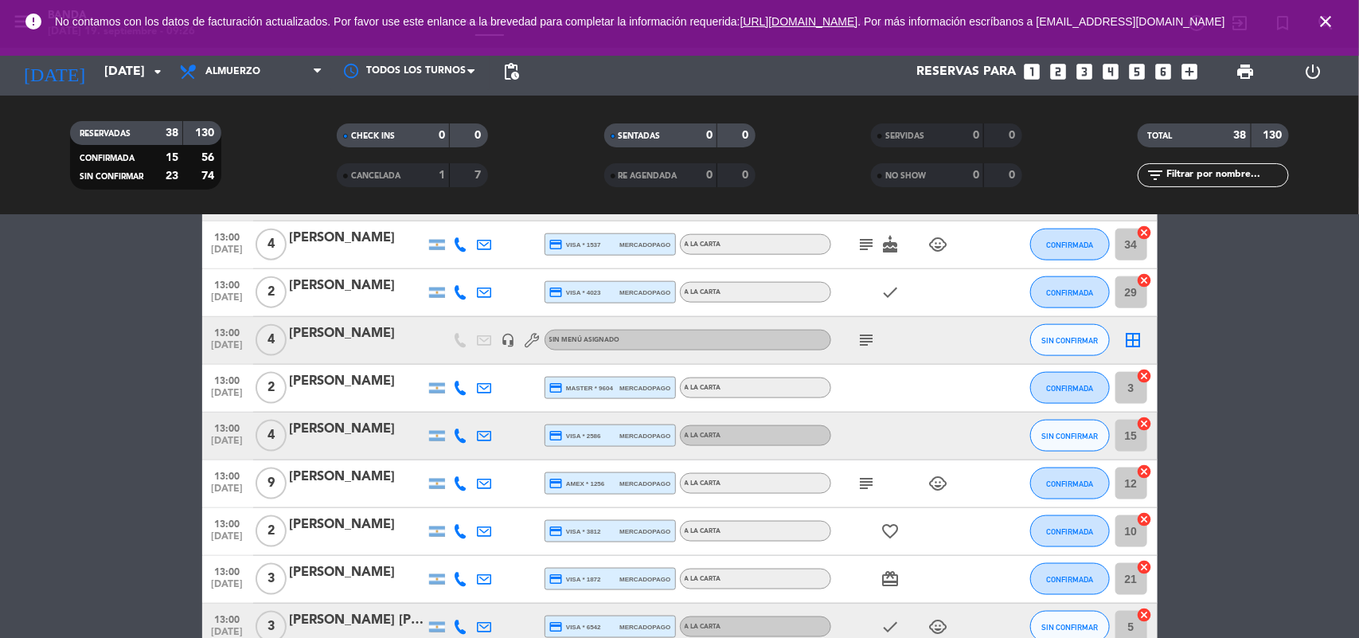
scroll to position [810, 0]
